Goal: Information Seeking & Learning: Understand process/instructions

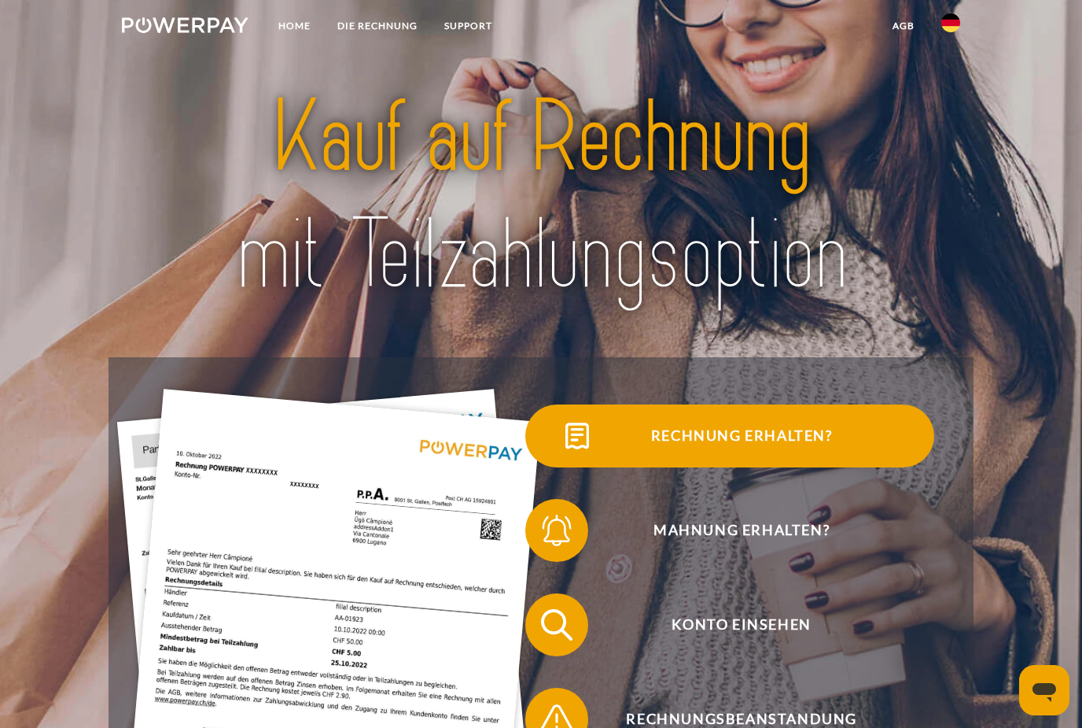
click at [716, 449] on span "Rechnung erhalten?" at bounding box center [741, 435] width 385 height 63
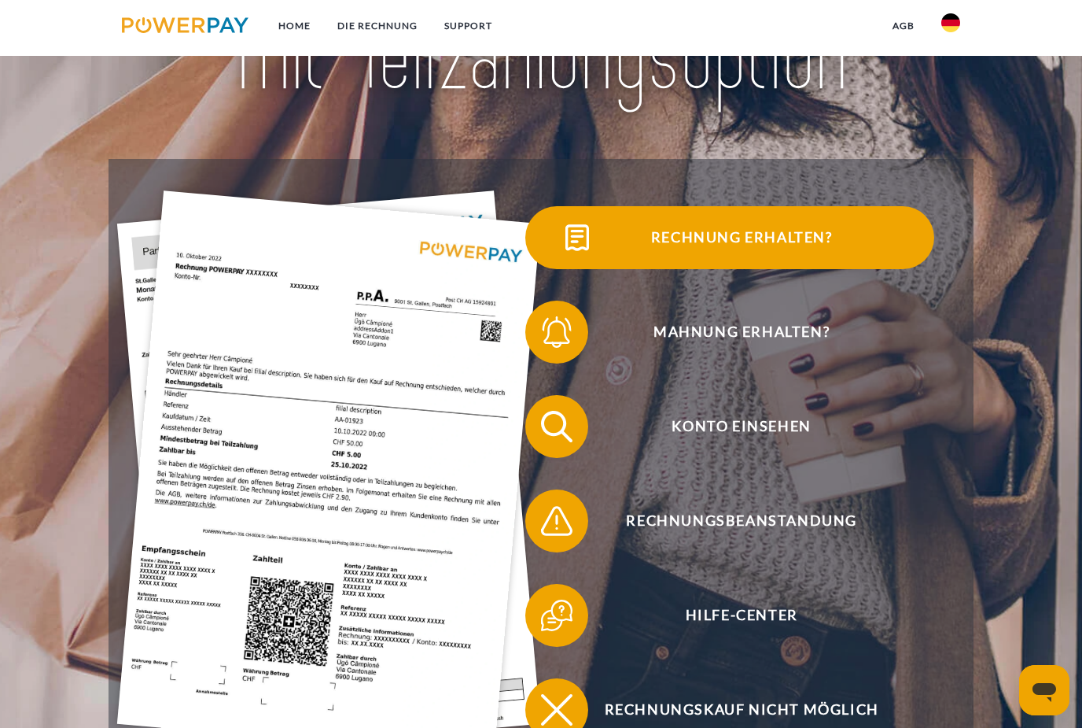
scroll to position [217, 0]
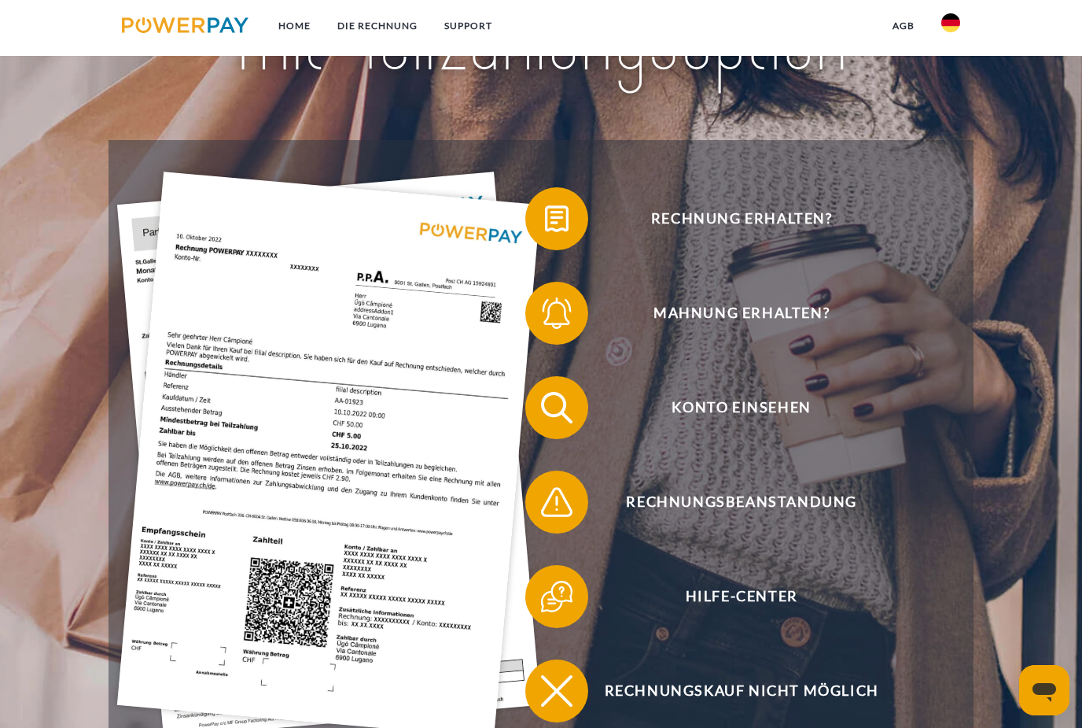
click at [951, 28] on img at bounding box center [951, 22] width 19 height 19
click at [952, 149] on img at bounding box center [951, 155] width 19 height 19
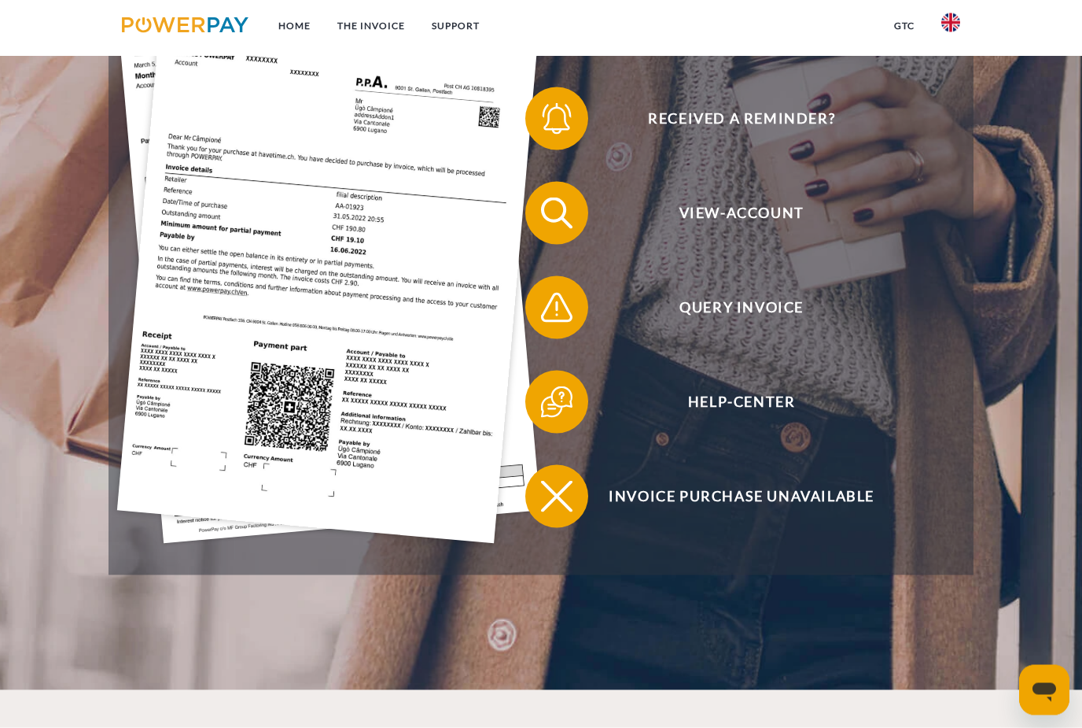
scroll to position [491, 0]
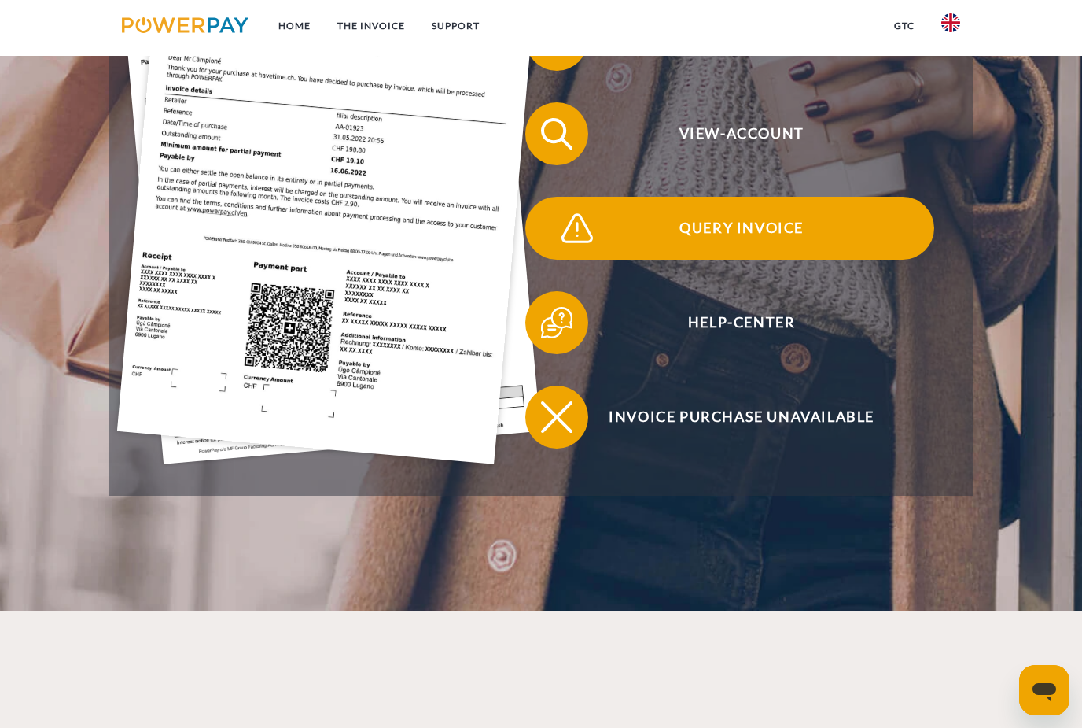
click at [743, 230] on span "Query Invoice" at bounding box center [741, 228] width 385 height 63
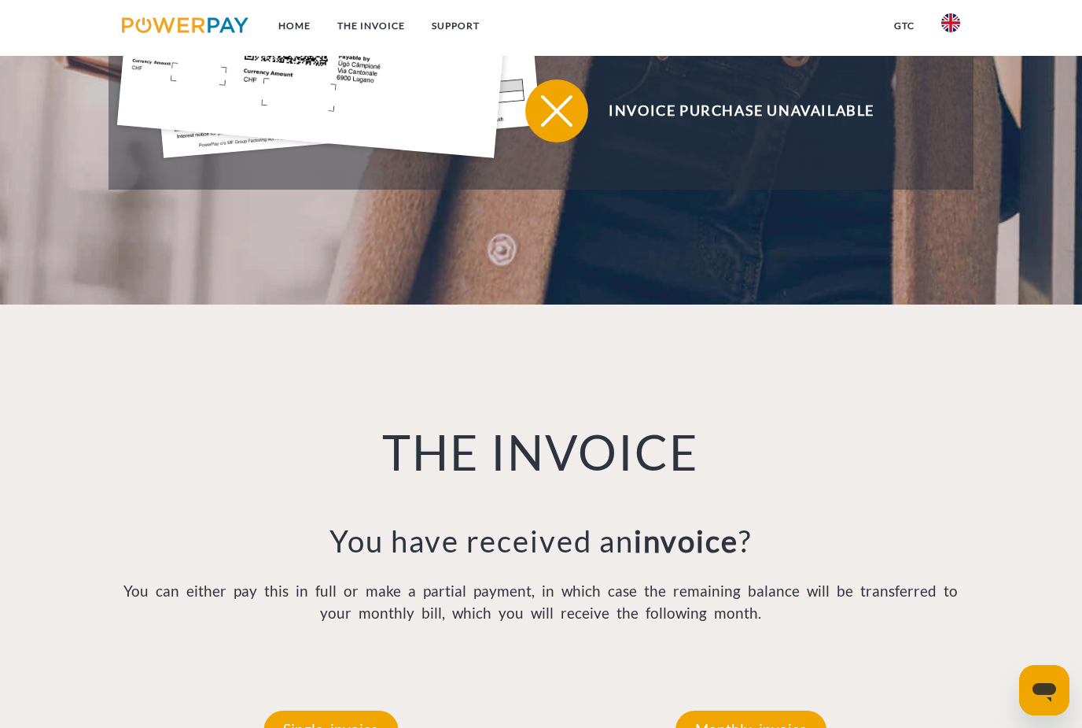
scroll to position [1005, 0]
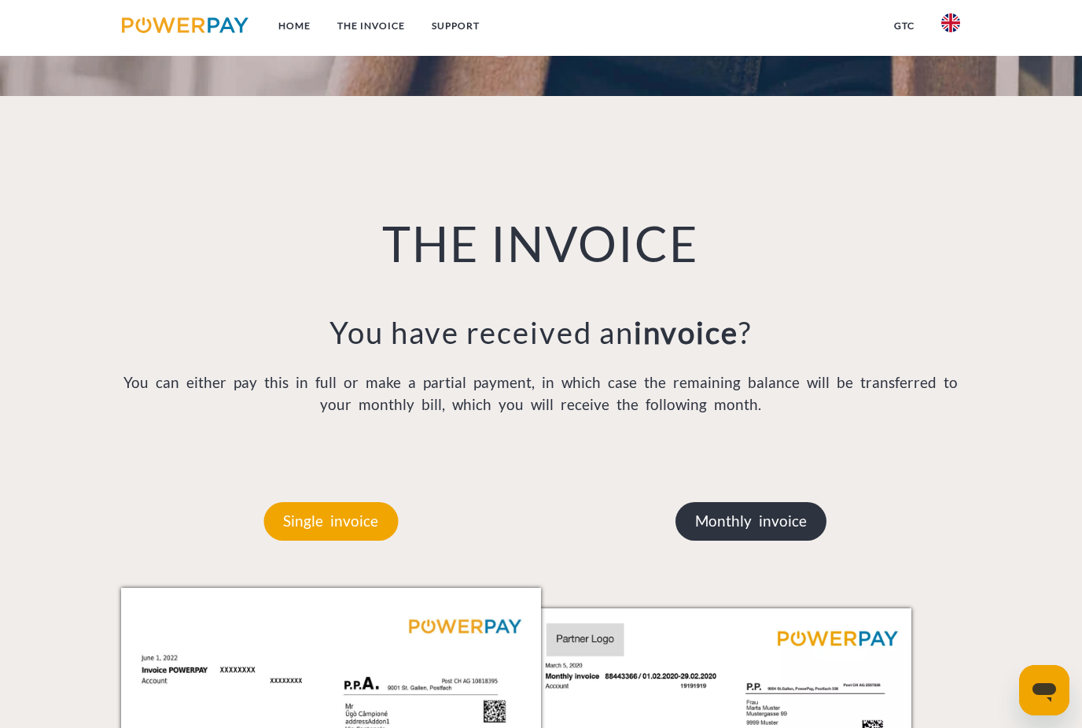
click at [703, 530] on p "Monthly invoice" at bounding box center [751, 521] width 151 height 38
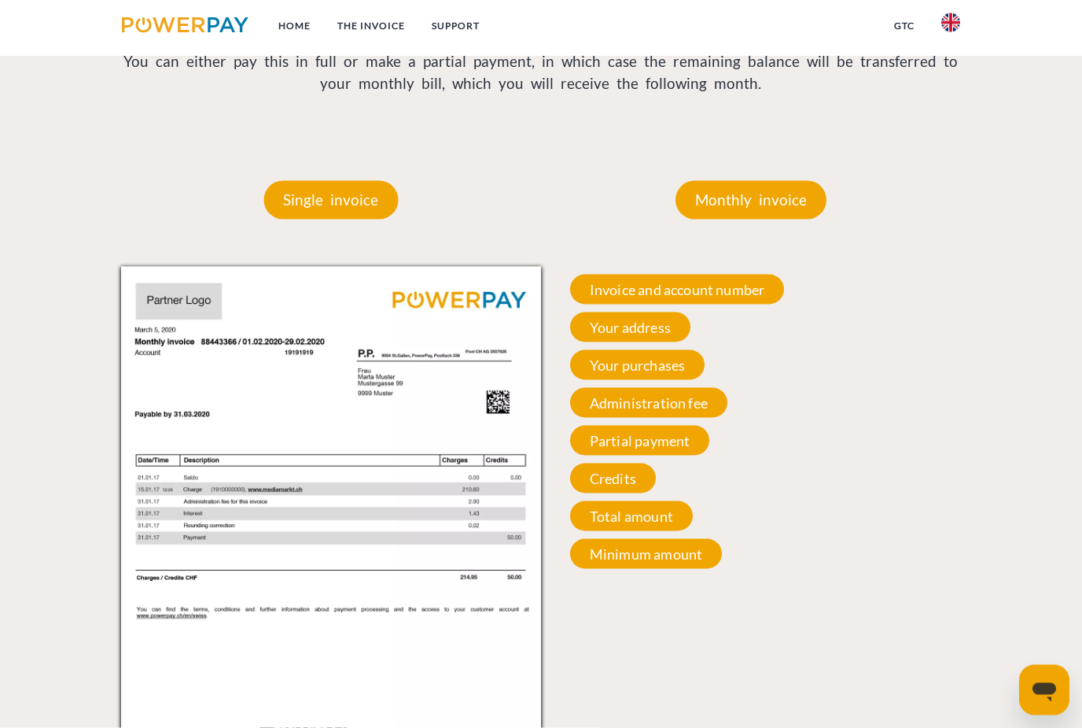
scroll to position [1327, 0]
click at [630, 516] on span "Total amount" at bounding box center [631, 515] width 123 height 30
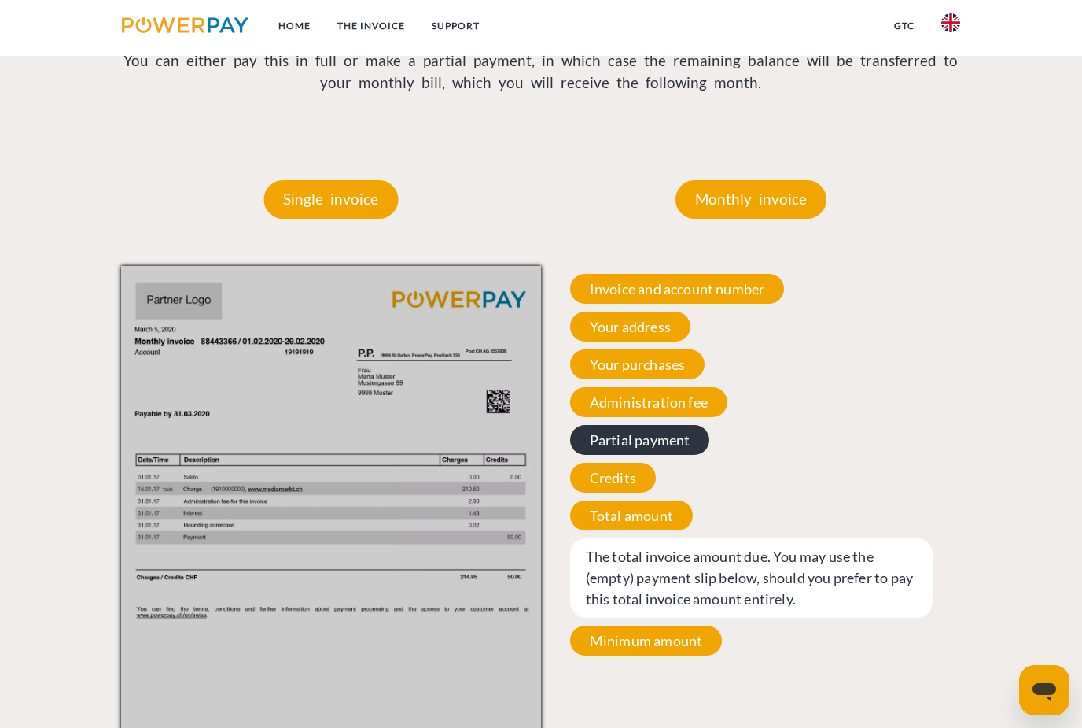
click at [650, 455] on span "Partial payment" at bounding box center [640, 440] width 140 height 30
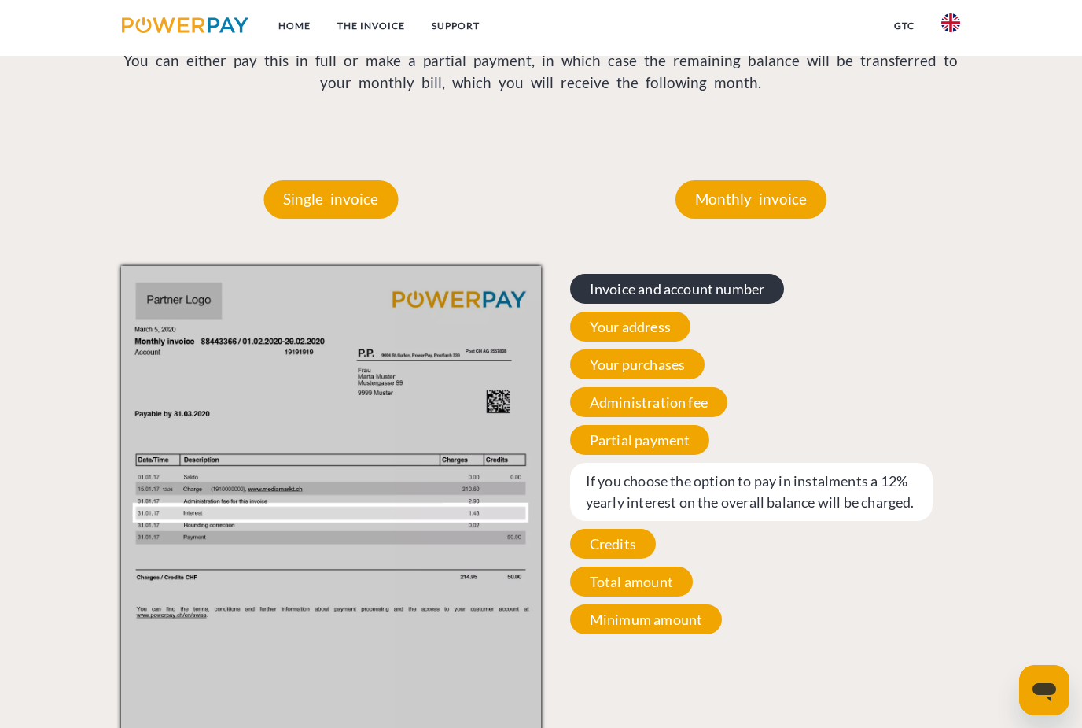
click at [639, 304] on span "Invoice and account number" at bounding box center [677, 289] width 215 height 30
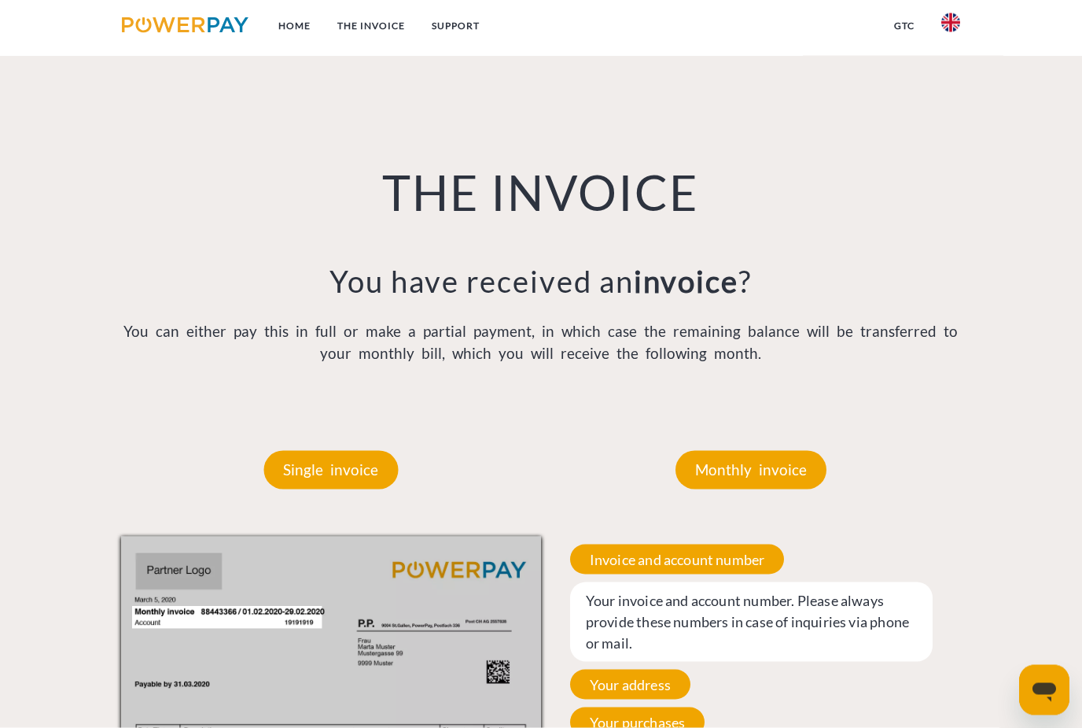
scroll to position [1055, 0]
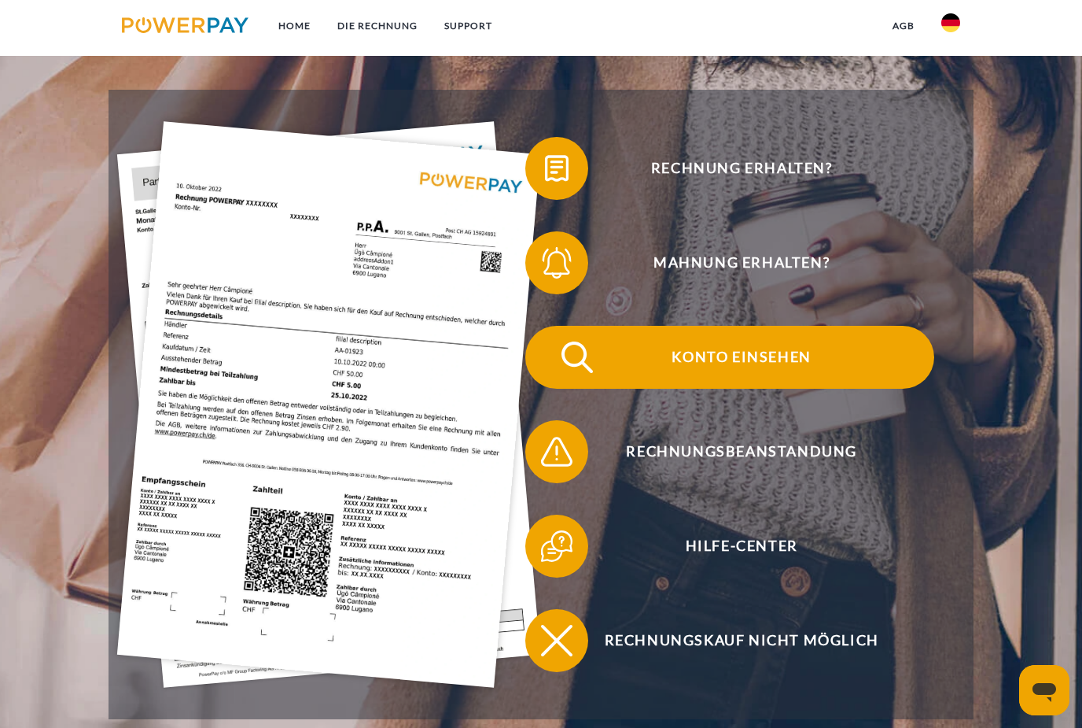
click at [730, 374] on span "Konto einsehen" at bounding box center [741, 357] width 385 height 63
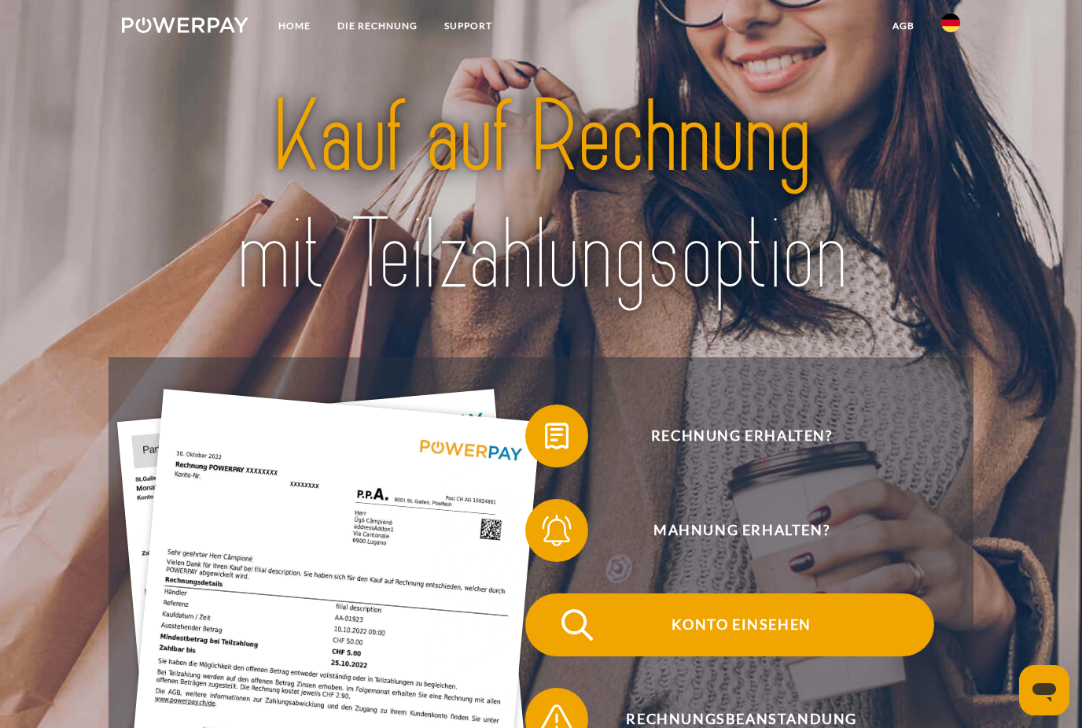
click at [723, 647] on span "Konto einsehen" at bounding box center [741, 624] width 385 height 63
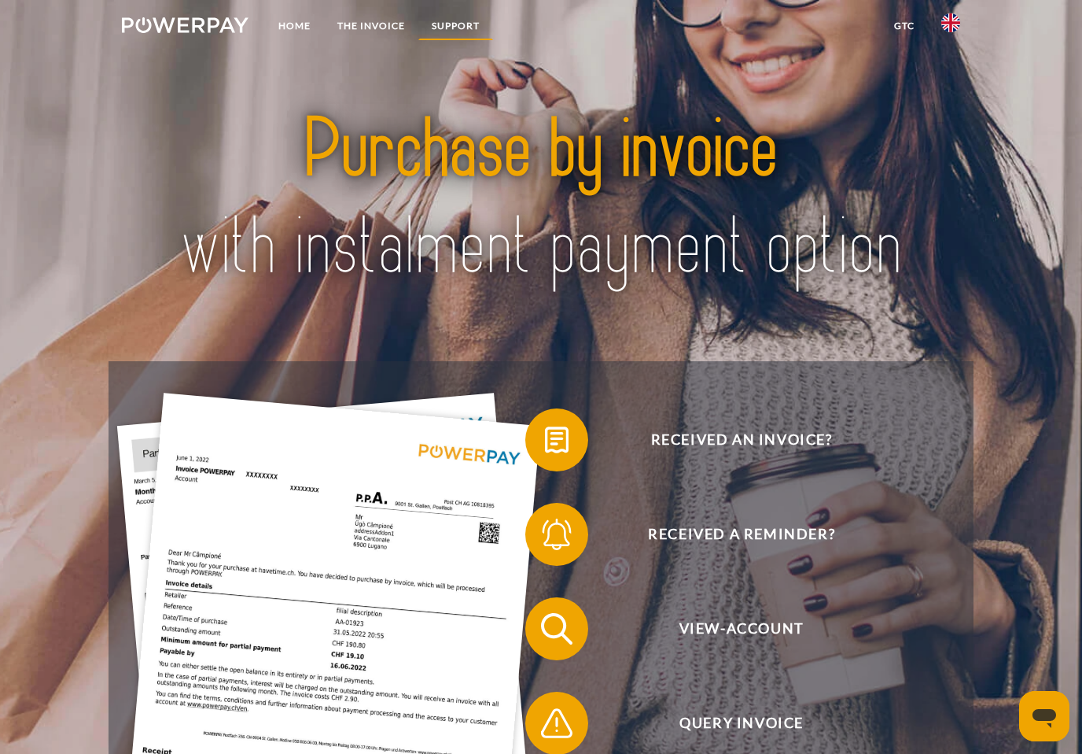
click at [458, 38] on link "Support" at bounding box center [455, 26] width 75 height 28
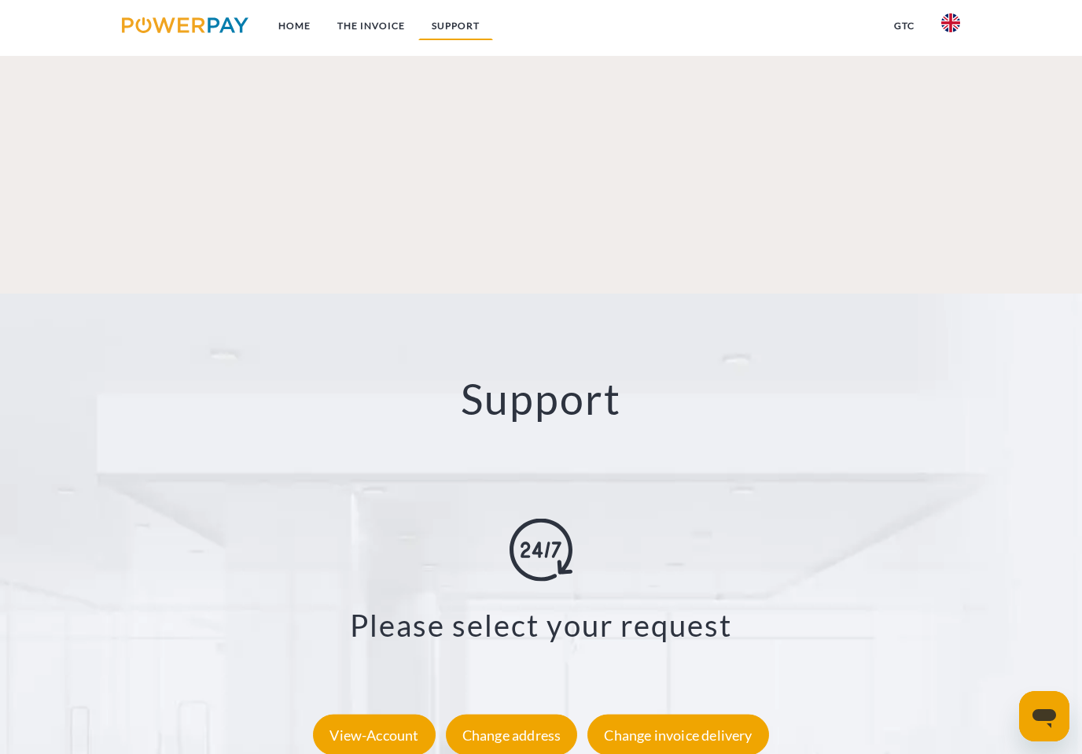
scroll to position [2745, 0]
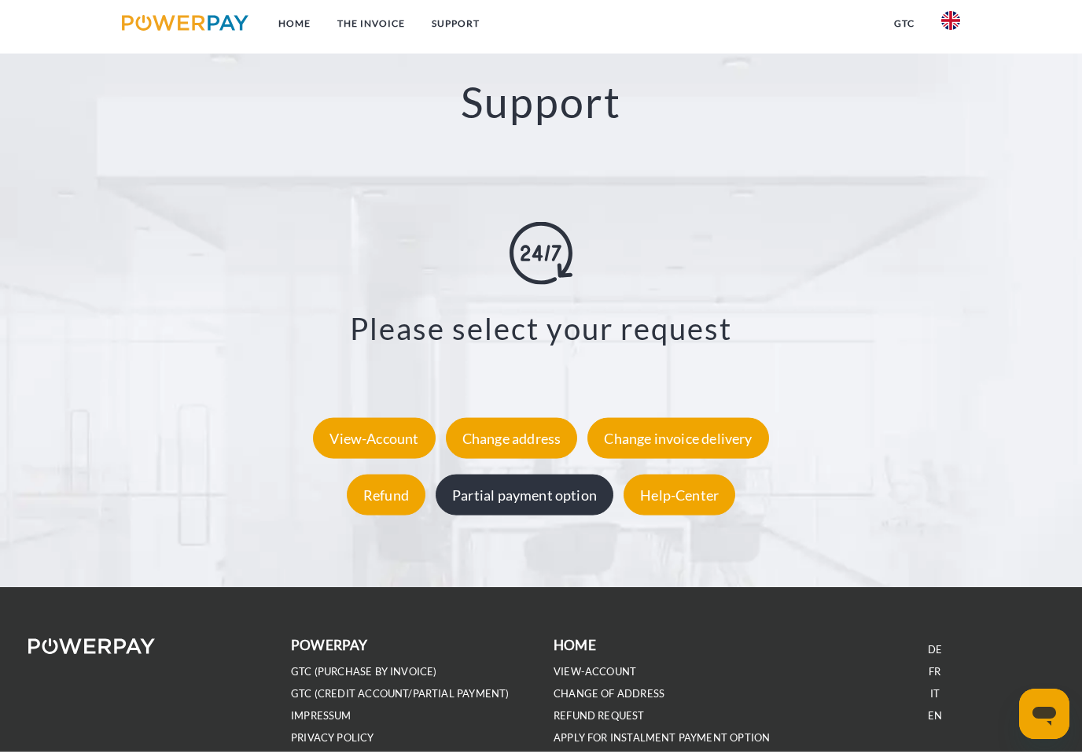
click at [555, 499] on div "Partial payment option" at bounding box center [525, 496] width 178 height 41
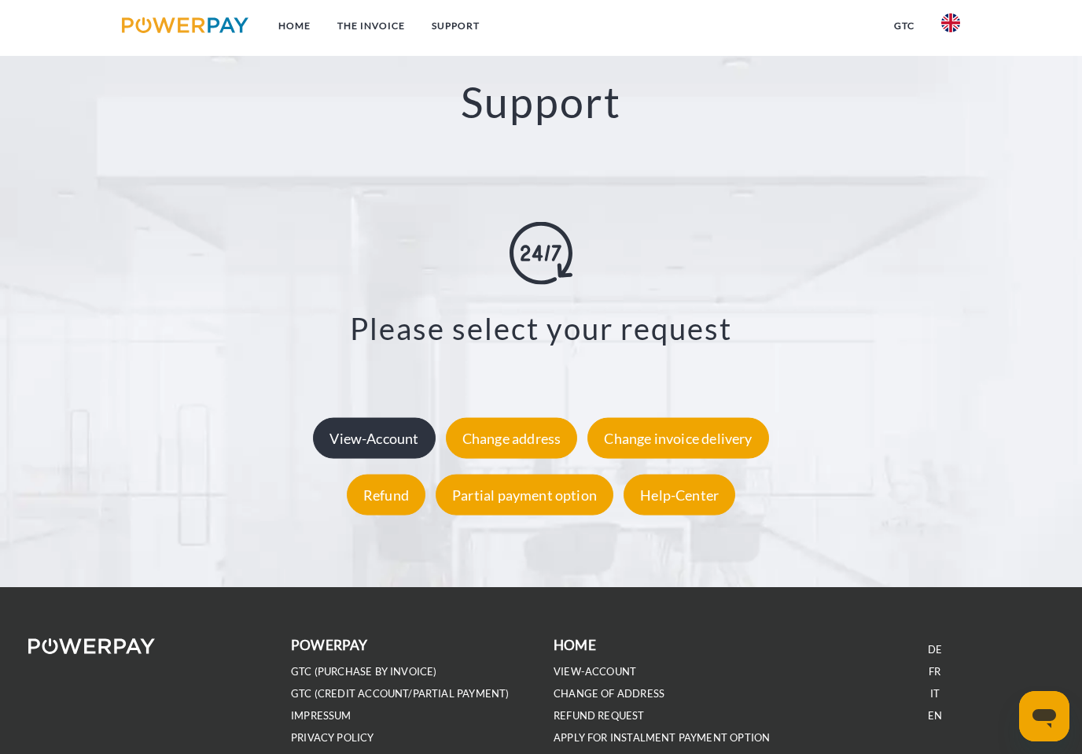
click at [356, 456] on div "View-Account" at bounding box center [374, 437] width 122 height 41
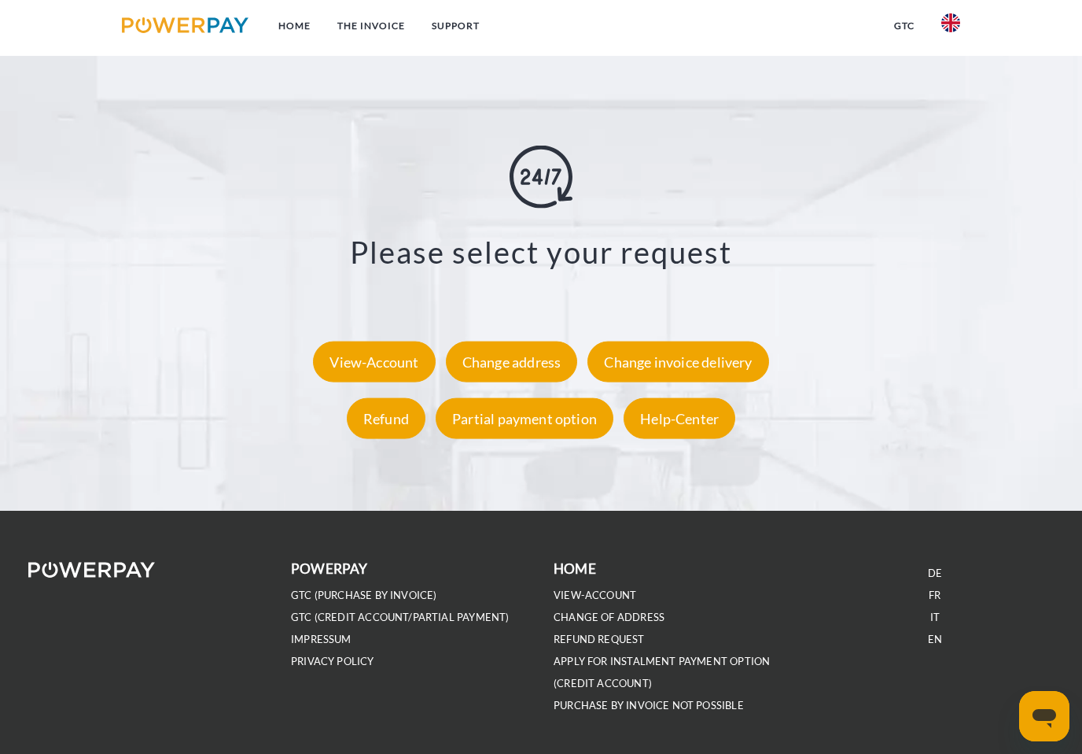
scroll to position [2850, 0]
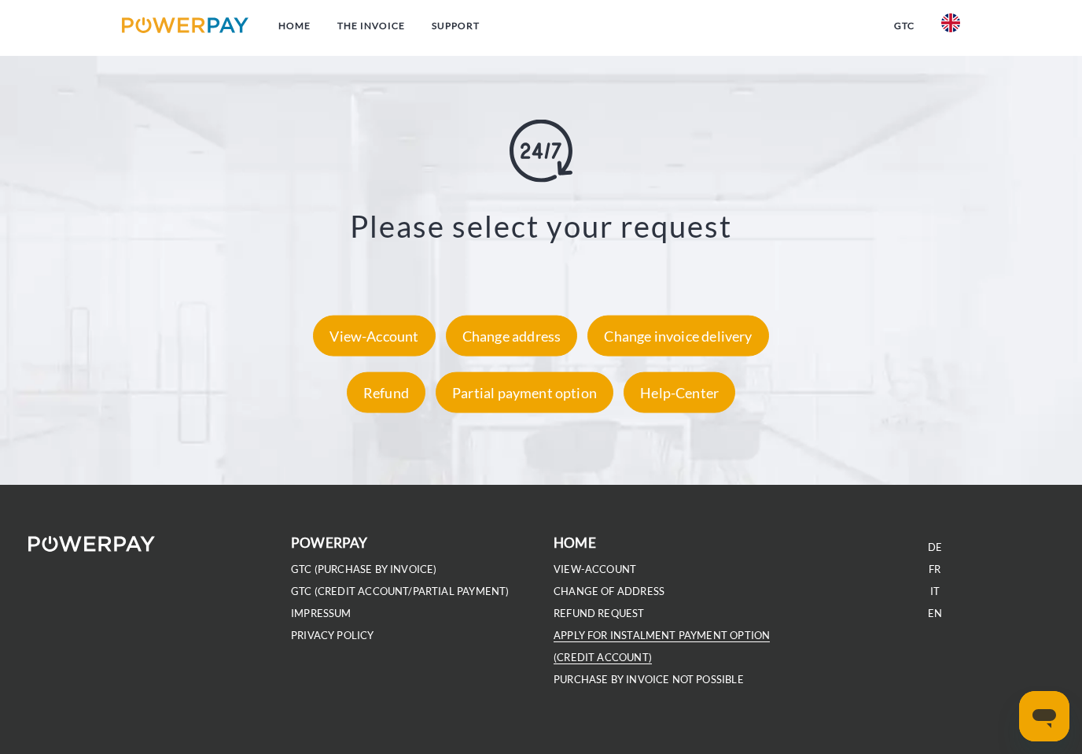
click at [733, 638] on link "APPLY FOR INSTALMENT PAYMENT OPTION (Credit account)" at bounding box center [662, 645] width 216 height 35
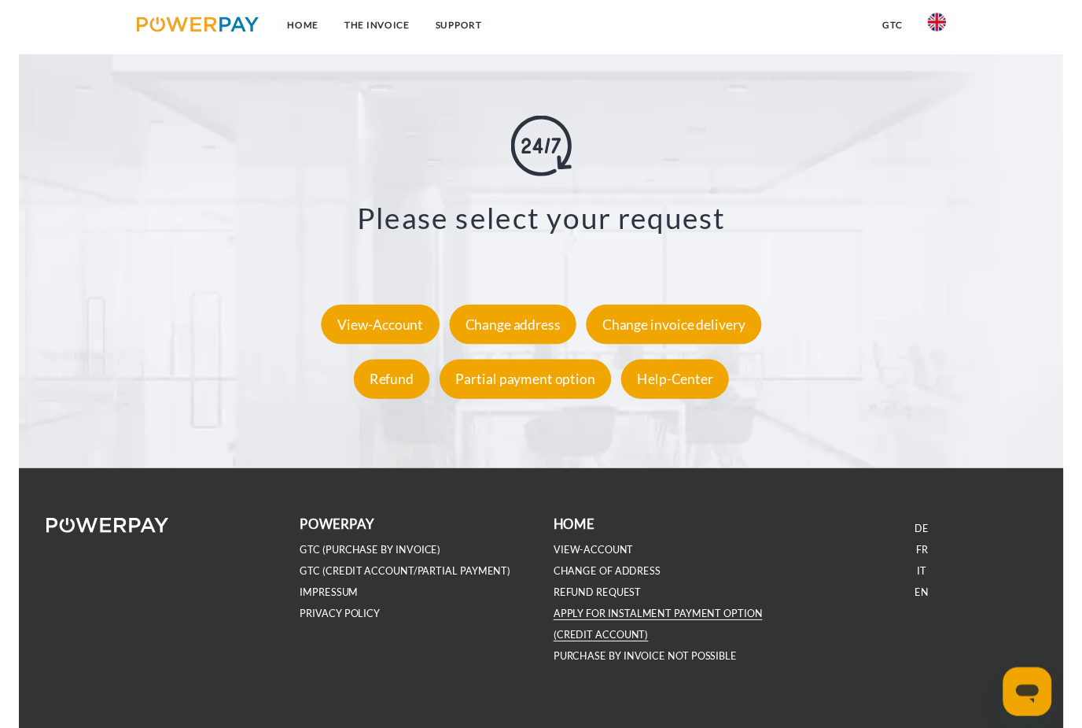
scroll to position [2849, 0]
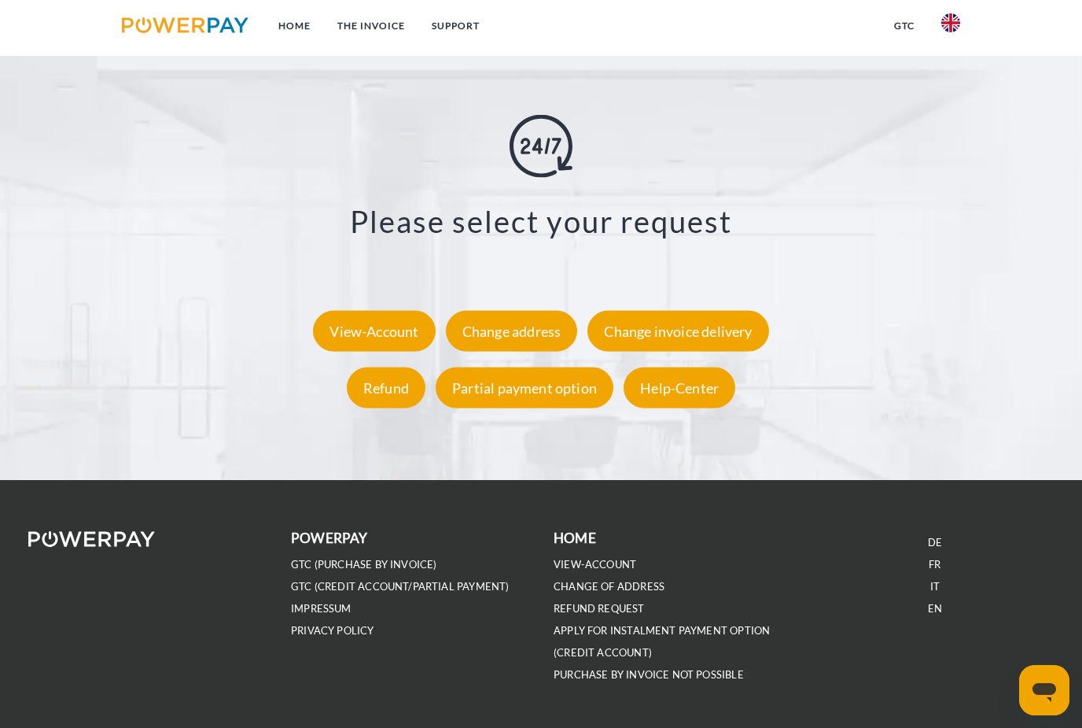
click at [836, 1] on nav "Home THE INVOICE Support GTC" at bounding box center [541, 28] width 1082 height 56
